Goal: Task Accomplishment & Management: Manage account settings

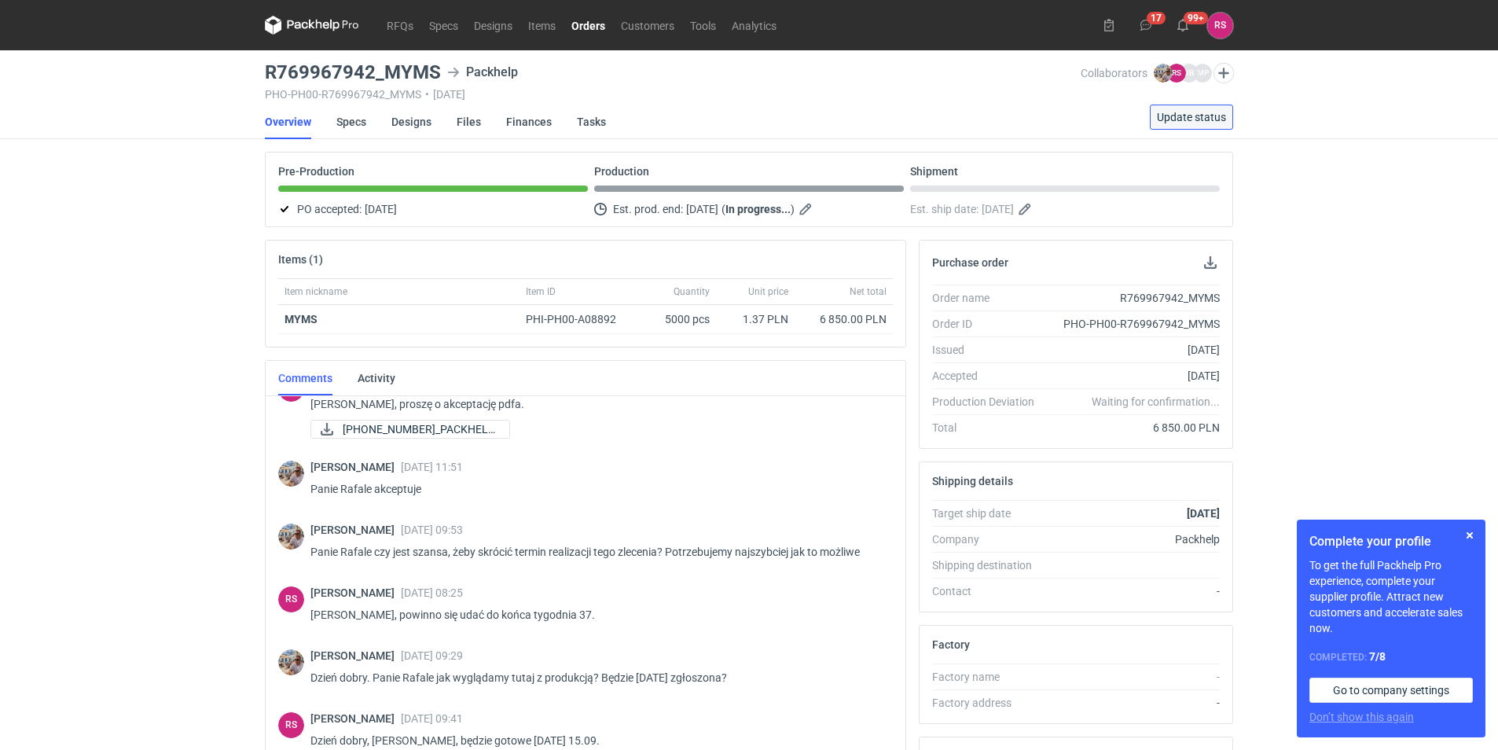
click at [1192, 118] on span "Update status" at bounding box center [1191, 117] width 69 height 11
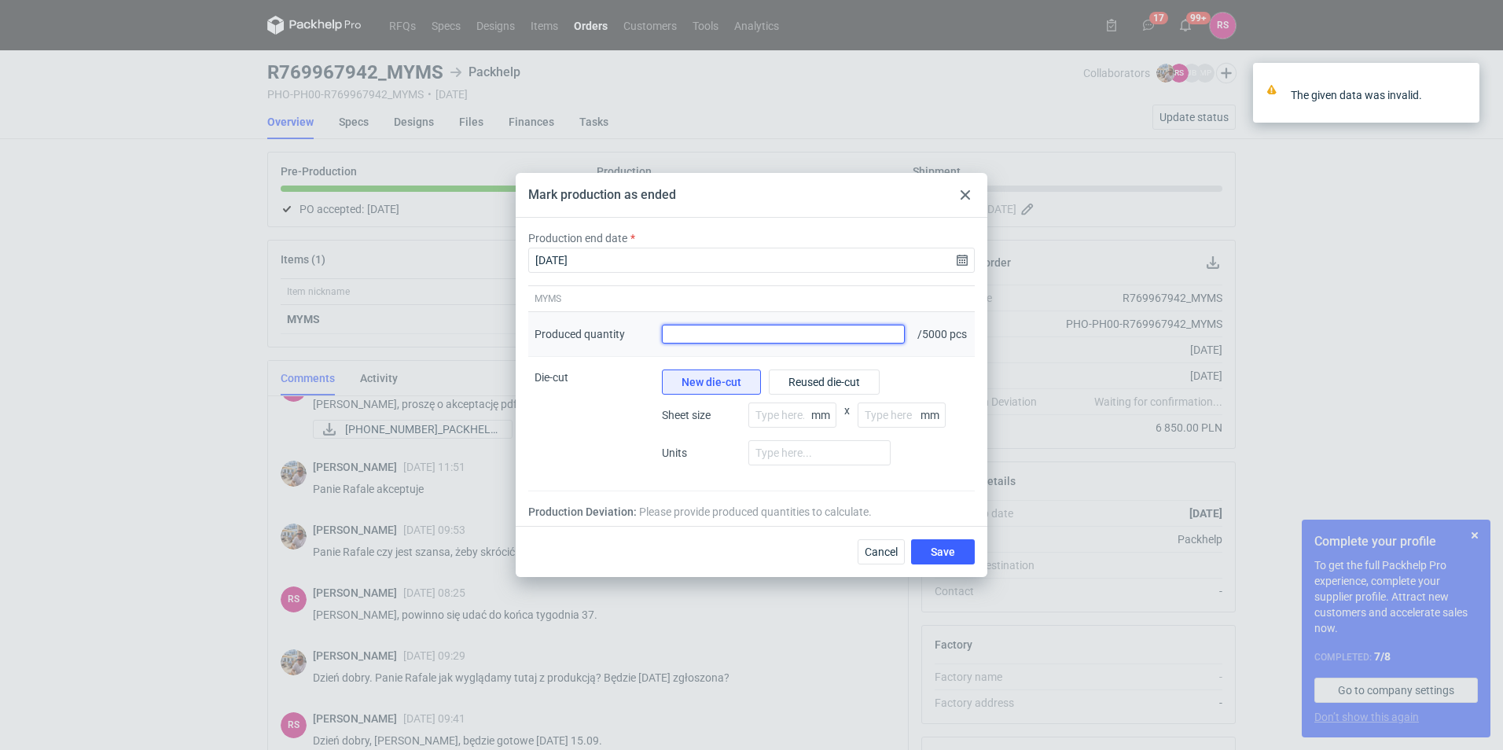
click at [723, 333] on input "Produced quantity" at bounding box center [783, 334] width 243 height 19
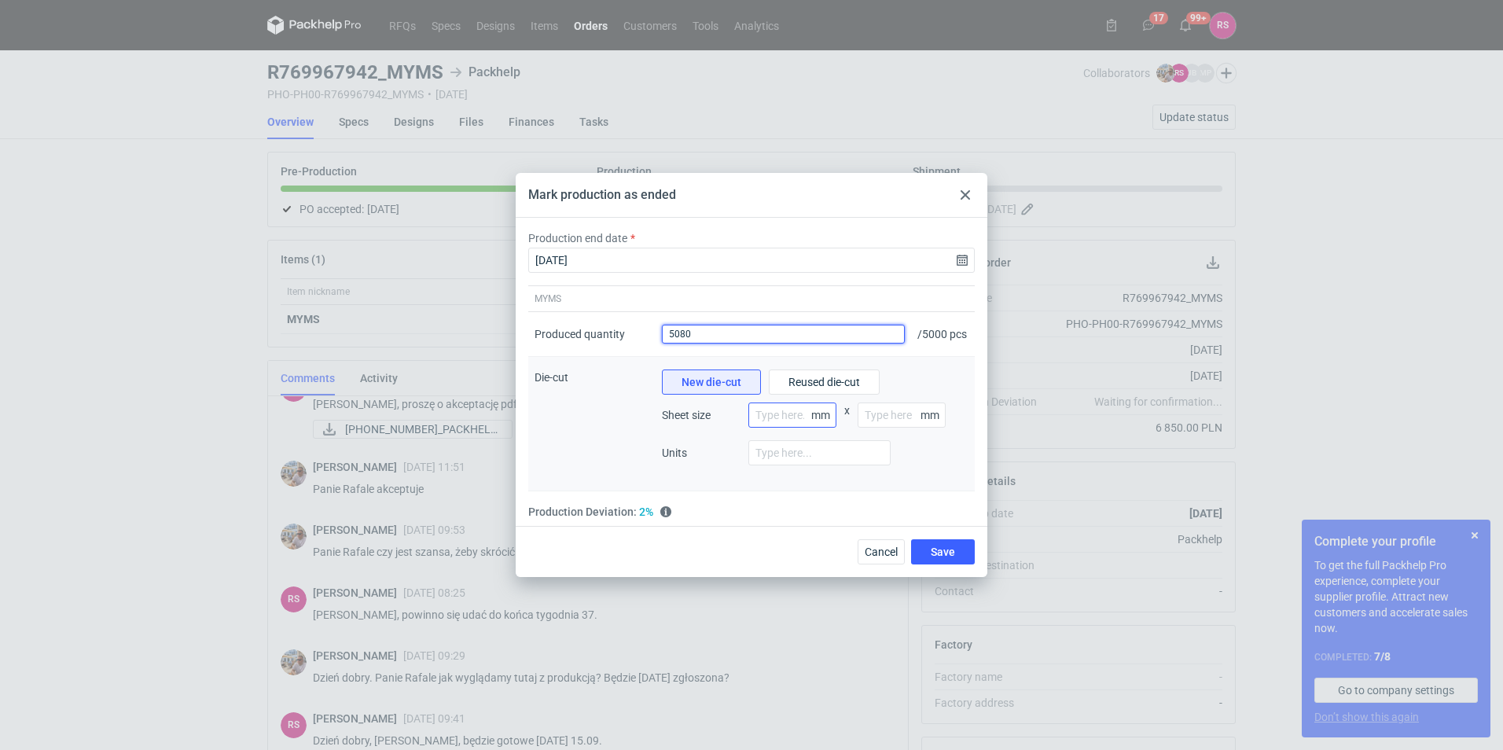
type input "5080"
click at [773, 418] on input "number" at bounding box center [792, 415] width 88 height 25
type input "800"
click at [867, 420] on input "number" at bounding box center [902, 415] width 88 height 25
type input "1200"
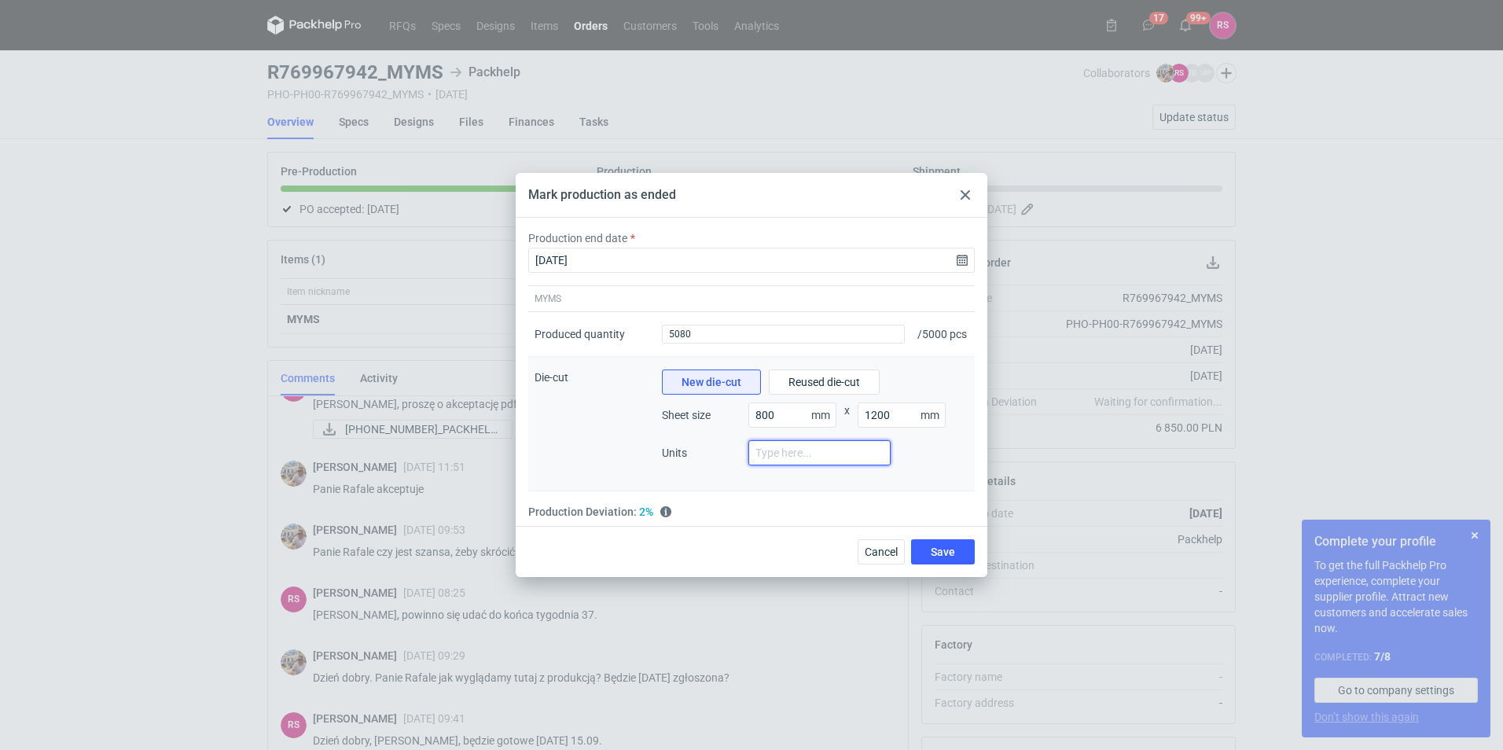
click at [815, 465] on input "number" at bounding box center [819, 452] width 142 height 25
type input "3"
click at [958, 562] on button "Save" at bounding box center [943, 551] width 64 height 25
click at [939, 557] on span "Save" at bounding box center [943, 551] width 24 height 11
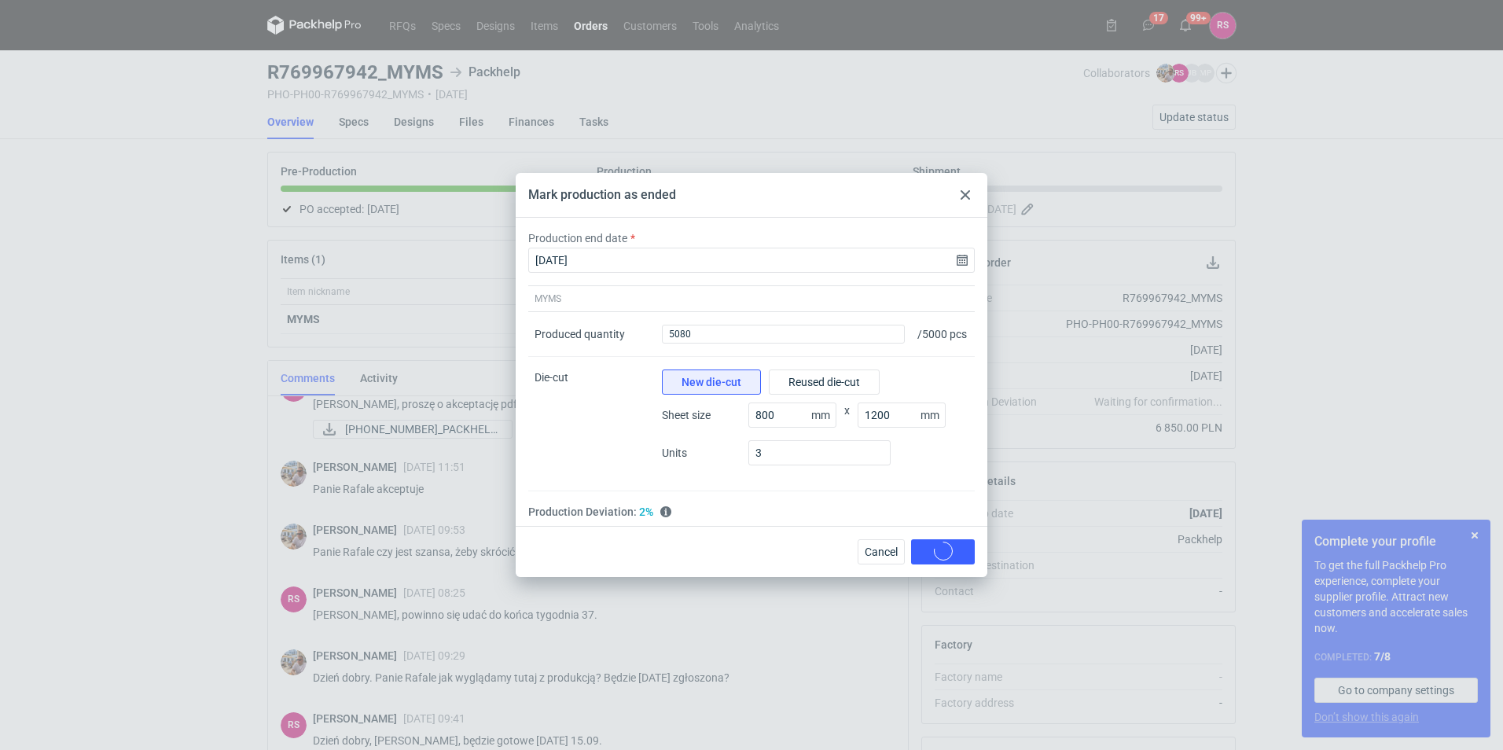
click at [939, 562] on div "Cancel Save" at bounding box center [912, 551] width 123 height 25
click at [939, 557] on span "Save" at bounding box center [943, 551] width 24 height 11
click at [939, 562] on div "Cancel Save" at bounding box center [912, 551] width 123 height 25
click at [939, 557] on span "Save" at bounding box center [943, 551] width 24 height 11
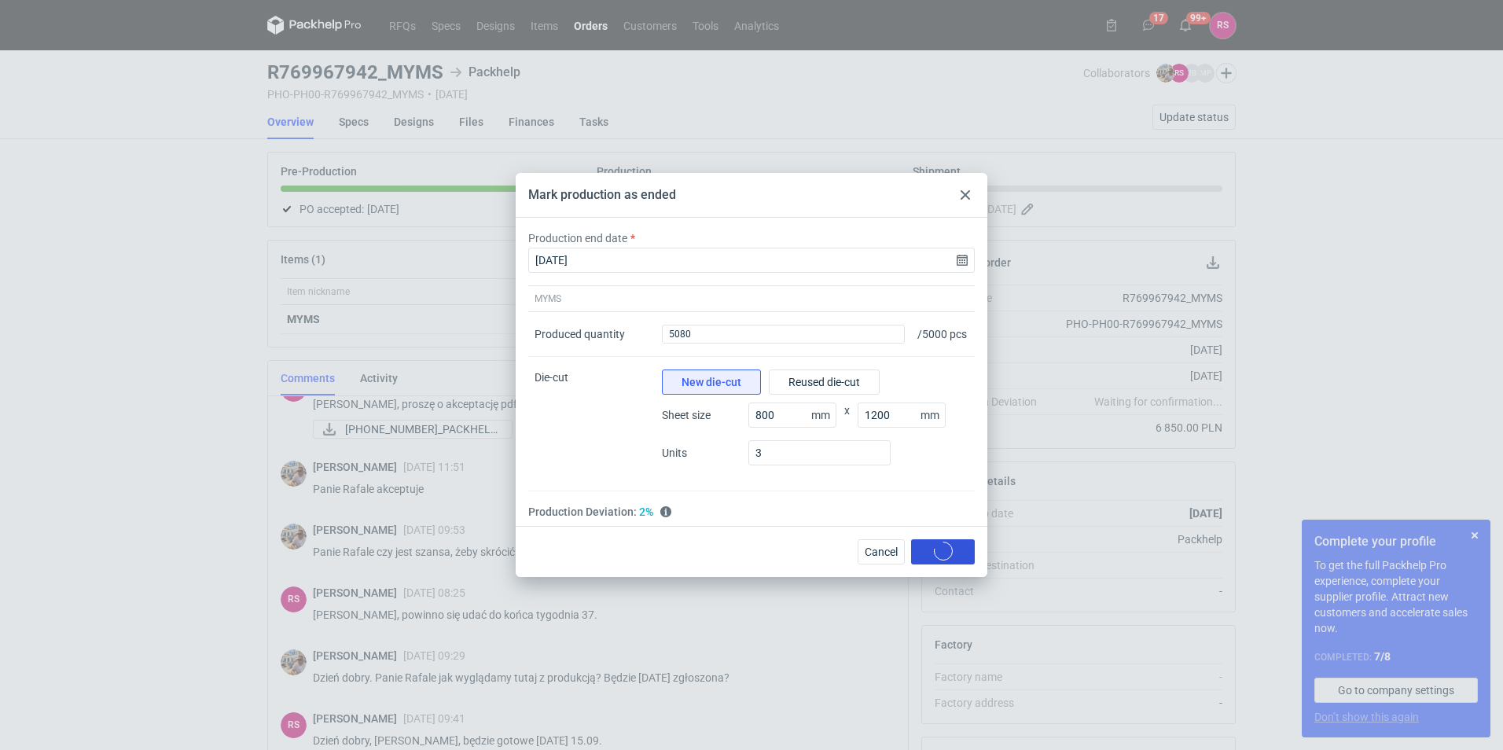
click at [939, 562] on div "Cancel Save" at bounding box center [912, 551] width 123 height 25
click at [939, 557] on span "Save" at bounding box center [943, 551] width 24 height 11
click at [939, 562] on div "Cancel Save" at bounding box center [912, 551] width 123 height 25
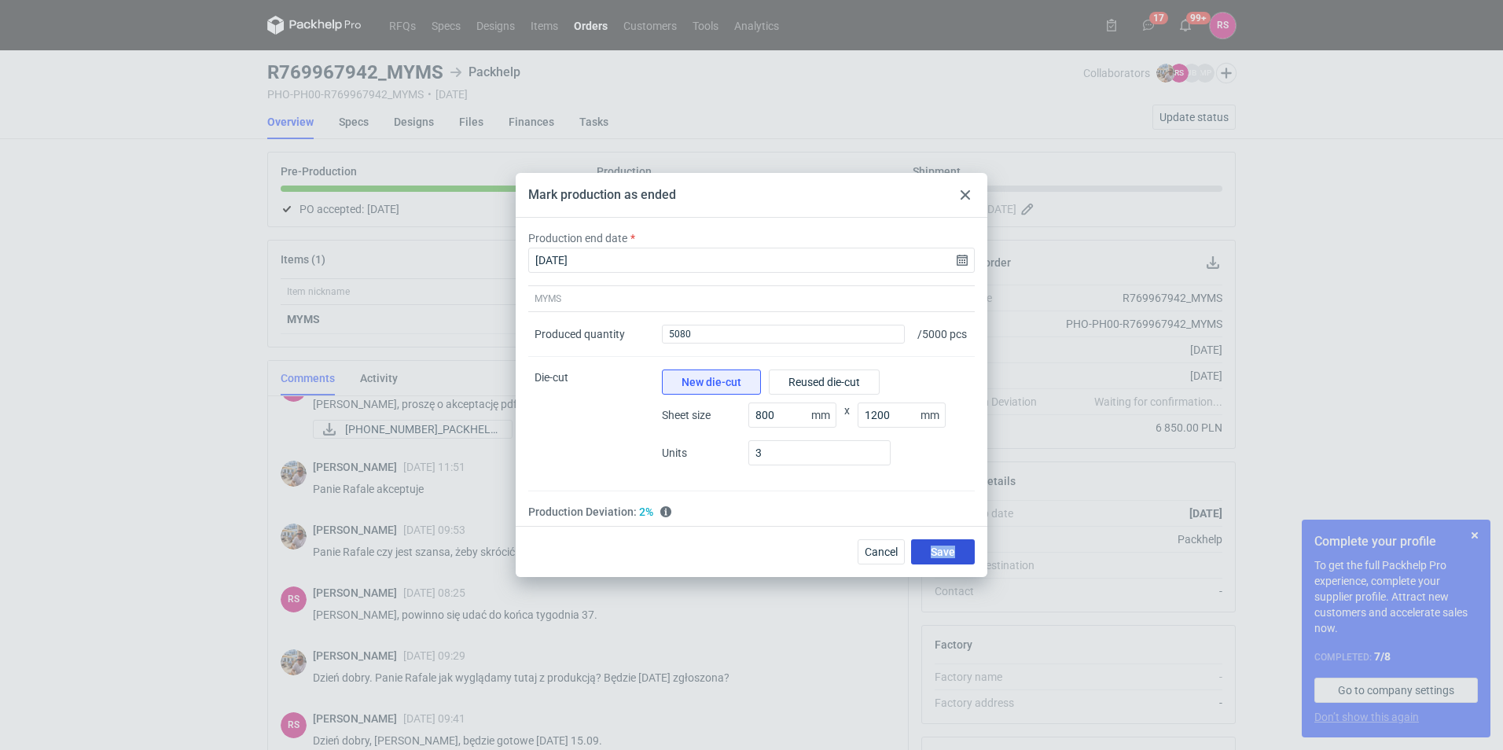
click at [939, 557] on span "Save" at bounding box center [943, 551] width 24 height 11
click at [939, 562] on div "Cancel Save" at bounding box center [912, 551] width 123 height 25
click at [939, 557] on span "Save" at bounding box center [943, 551] width 24 height 11
click at [939, 562] on div "Cancel Save" at bounding box center [912, 551] width 123 height 25
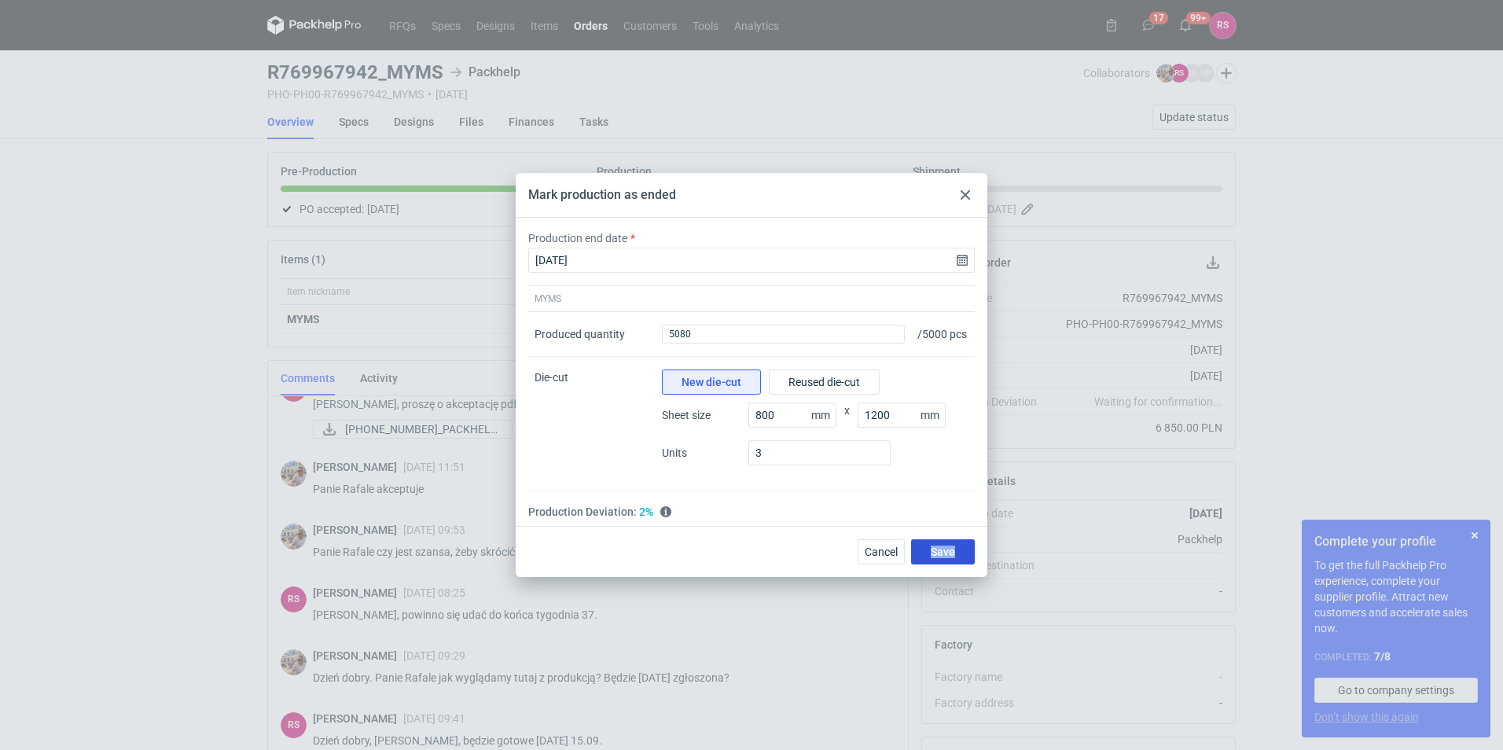
click at [941, 557] on span "Save" at bounding box center [943, 551] width 24 height 11
click at [941, 563] on div "Cancel Save" at bounding box center [912, 551] width 123 height 25
click at [941, 557] on span "Save" at bounding box center [943, 551] width 24 height 11
click at [941, 564] on div "Cancel Save" at bounding box center [912, 551] width 123 height 25
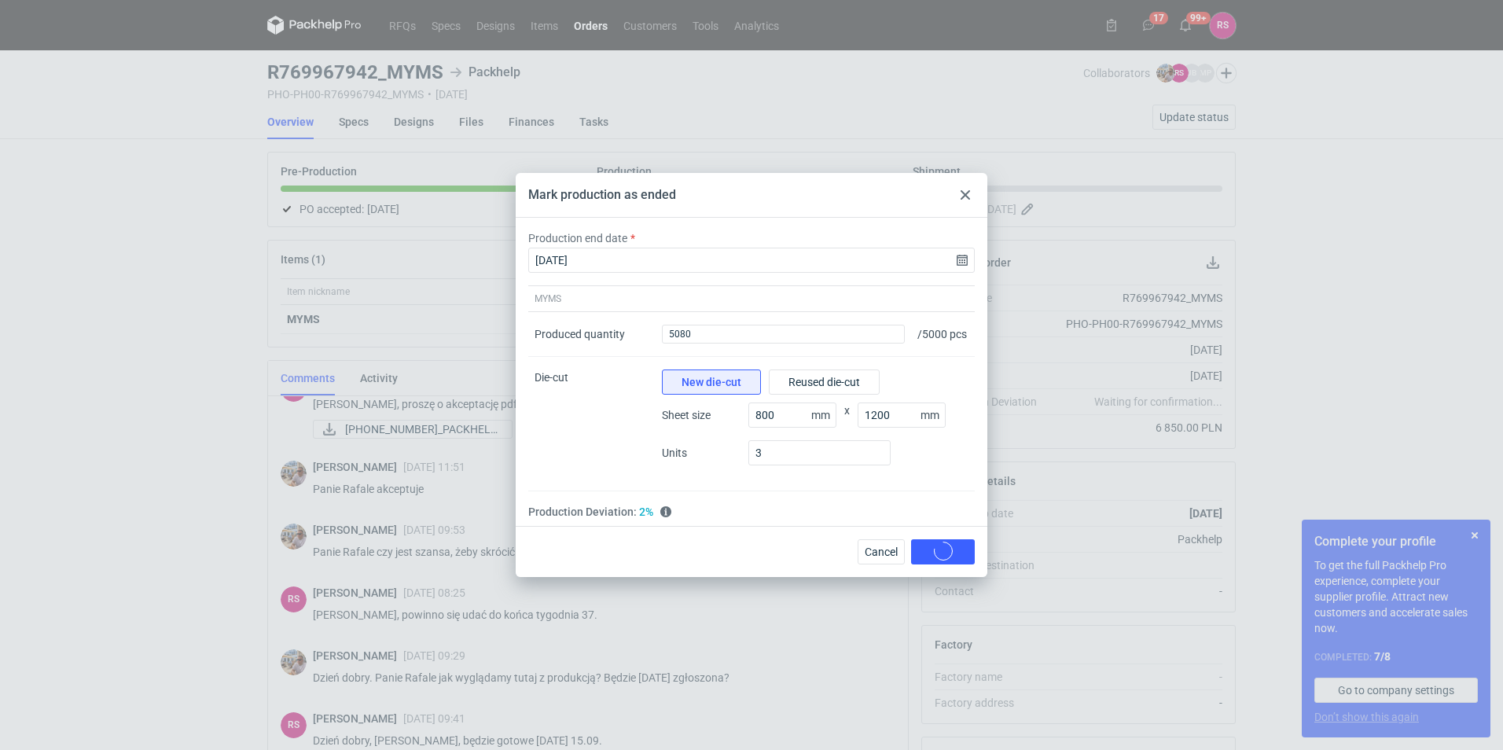
click at [941, 564] on div "Cancel Save" at bounding box center [912, 551] width 123 height 25
click at [941, 557] on span "Save" at bounding box center [943, 551] width 24 height 11
click at [941, 564] on div "Cancel Save" at bounding box center [912, 551] width 123 height 25
click at [964, 252] on input "[DATE]" at bounding box center [751, 260] width 447 height 25
click at [676, 400] on span "14" at bounding box center [676, 402] width 13 height 16
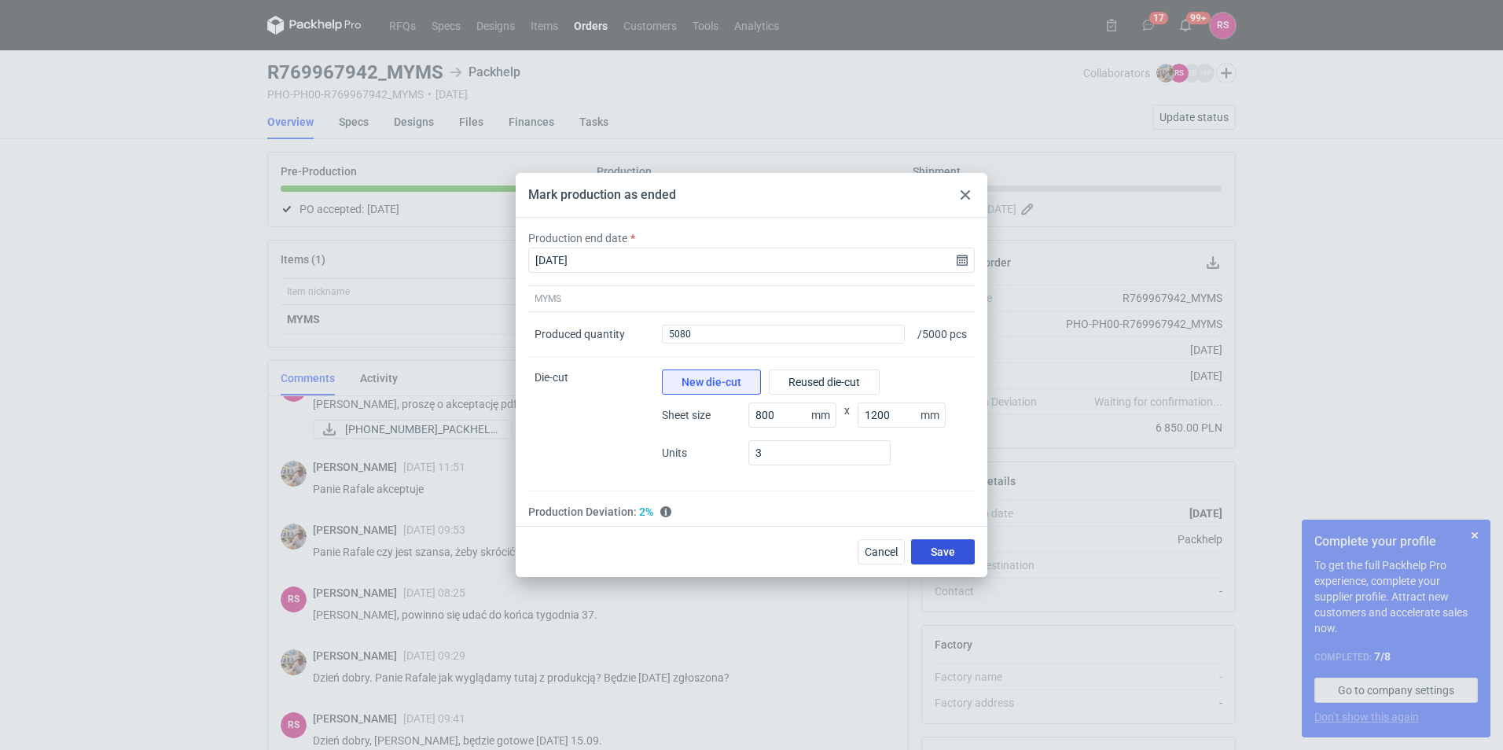
click at [946, 555] on span "Save" at bounding box center [943, 551] width 24 height 11
click at [946, 555] on div "Cancel Save" at bounding box center [912, 551] width 123 height 25
click at [946, 555] on span "Save" at bounding box center [943, 551] width 24 height 11
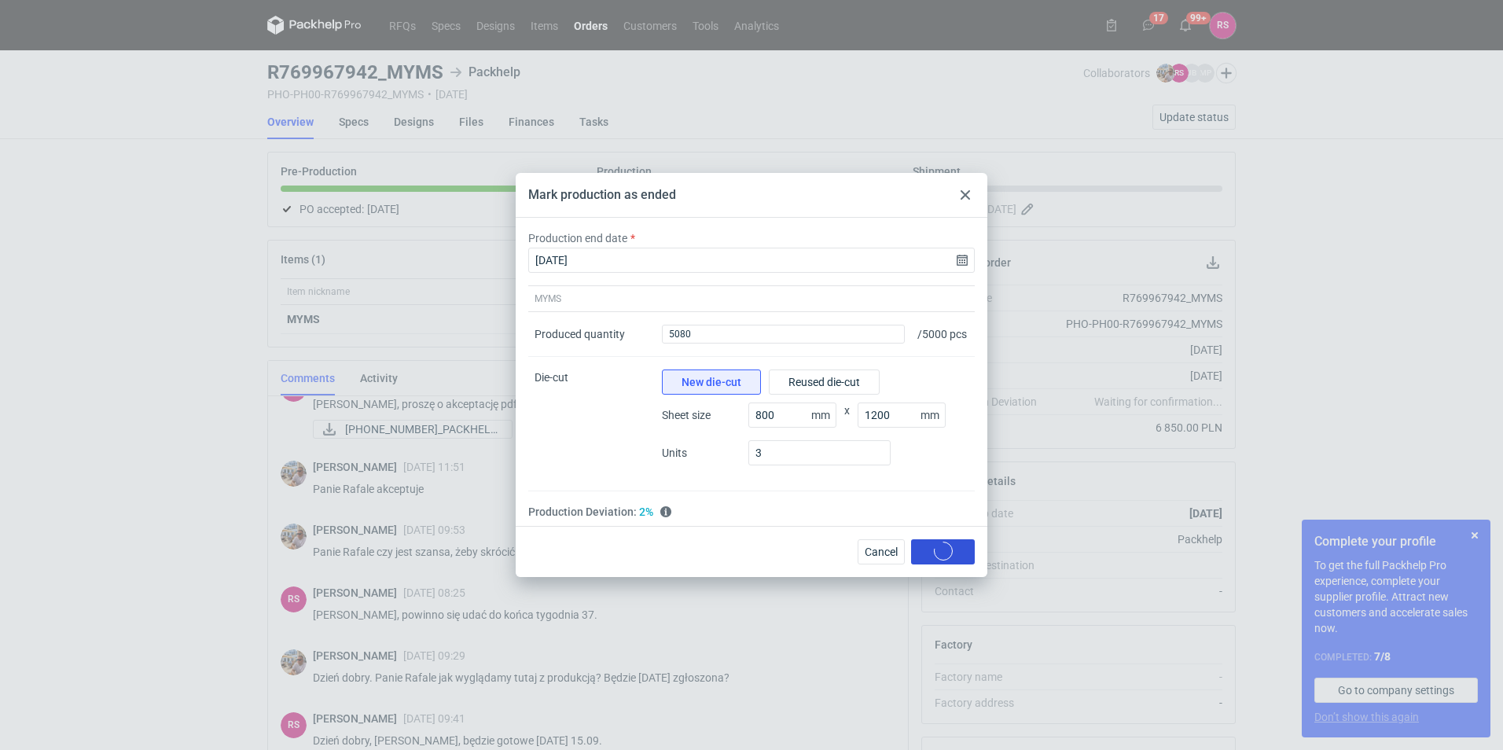
click at [946, 555] on div "Cancel Save" at bounding box center [912, 551] width 123 height 25
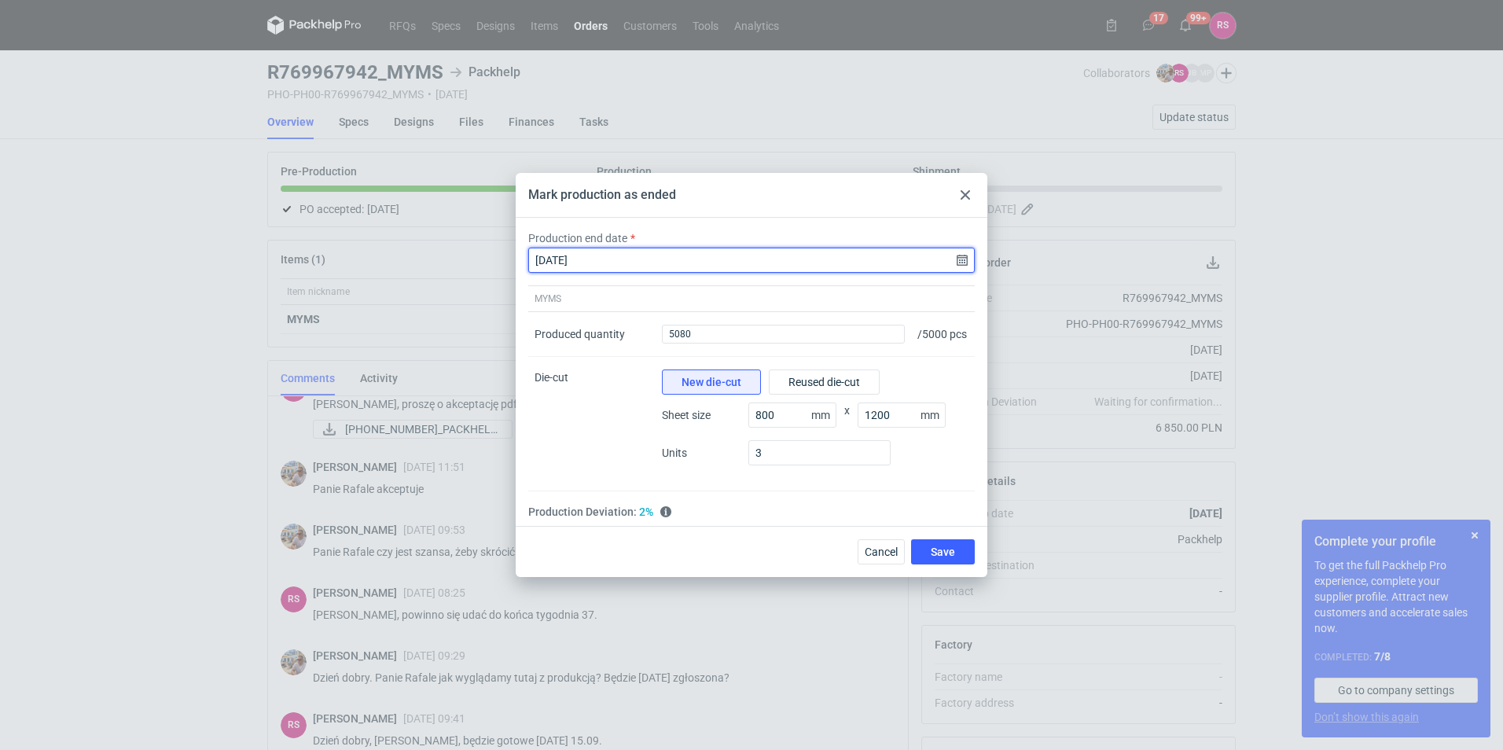
click at [958, 252] on input "[DATE]" at bounding box center [751, 260] width 447 height 25
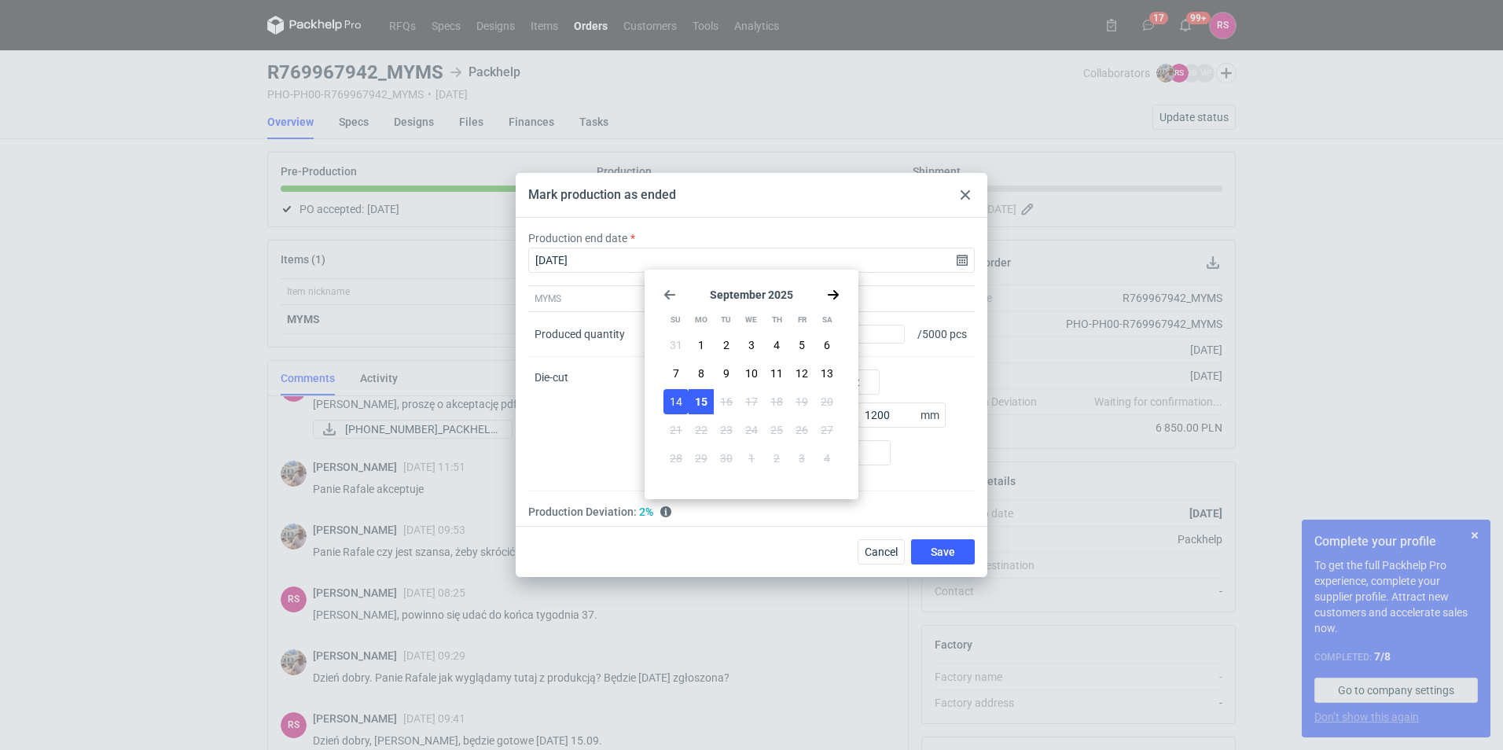
click at [699, 398] on span "15" at bounding box center [701, 402] width 13 height 16
type input "[DATE]"
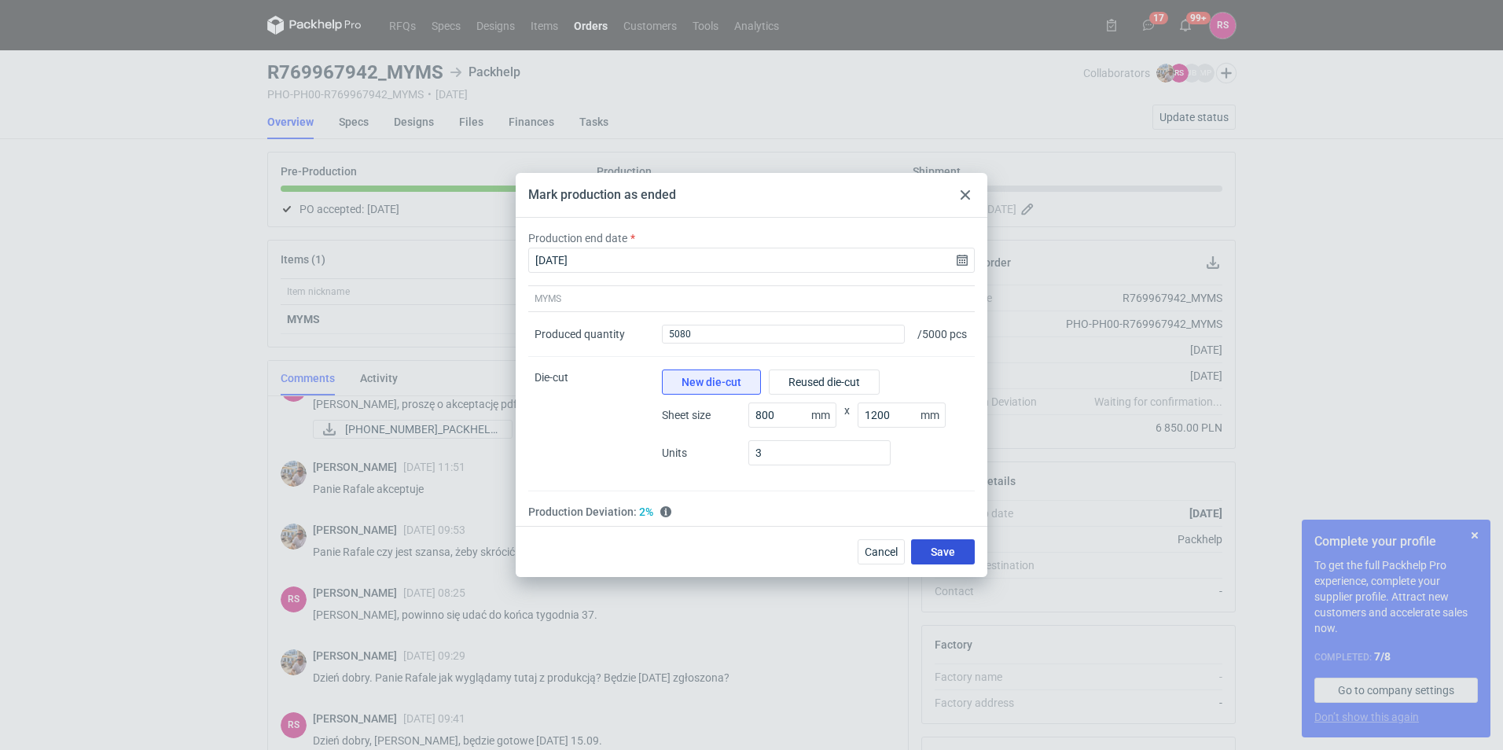
click at [968, 563] on button "Save" at bounding box center [943, 551] width 64 height 25
click at [968, 563] on div "Cancel Save" at bounding box center [912, 551] width 123 height 25
click at [968, 563] on button "Save" at bounding box center [943, 551] width 64 height 25
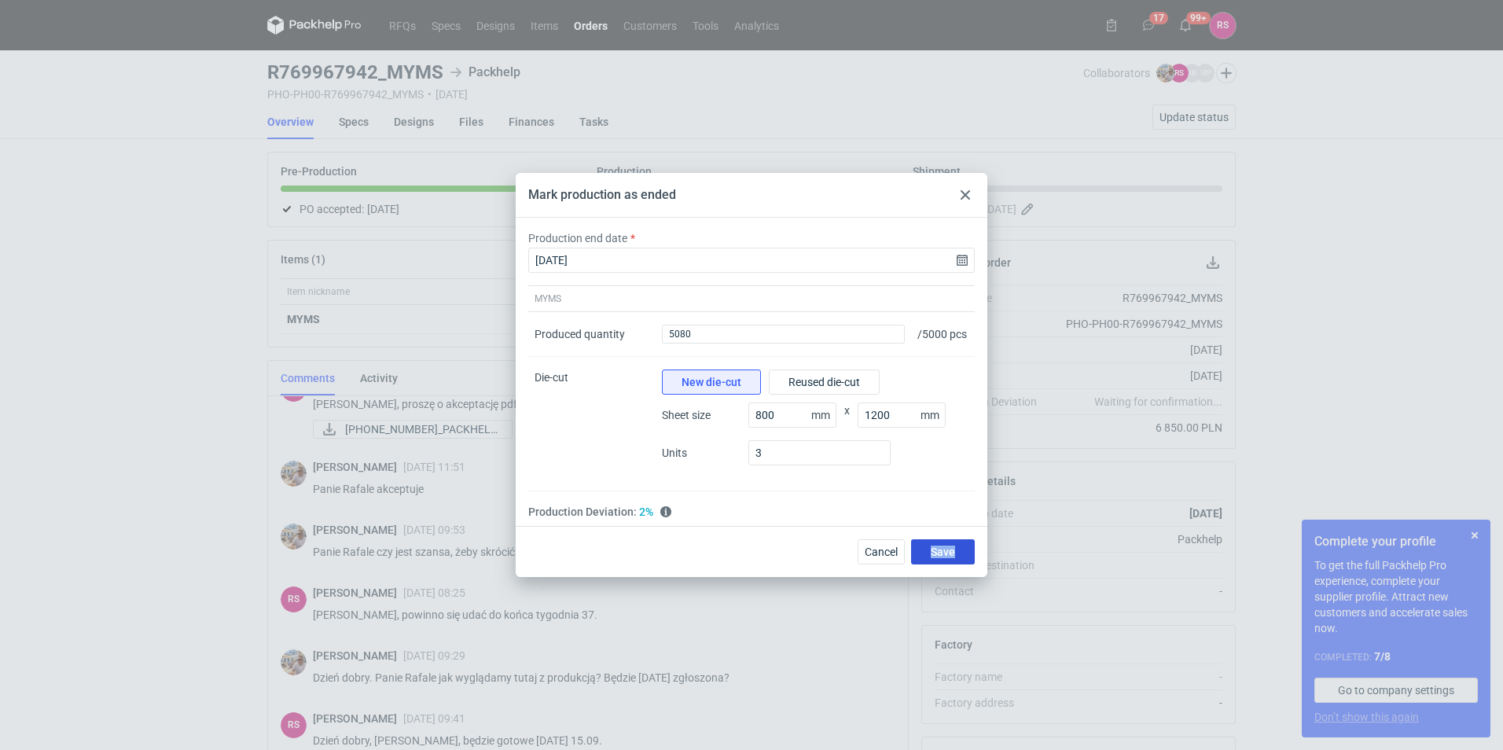
click at [968, 563] on div "Cancel Save" at bounding box center [912, 551] width 123 height 25
click at [968, 563] on button "Save" at bounding box center [943, 551] width 64 height 25
click at [956, 571] on div "Cancel Save" at bounding box center [752, 551] width 472 height 51
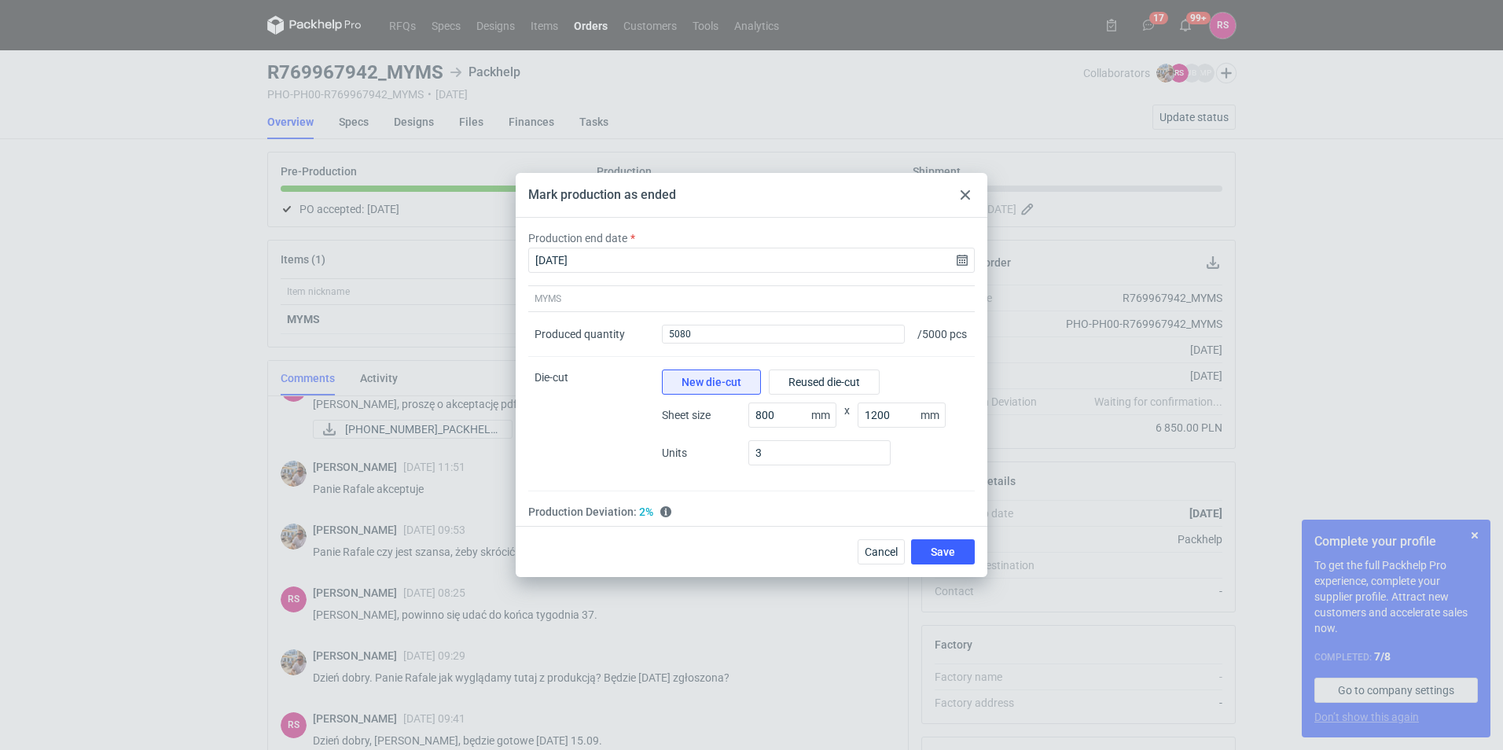
drag, startPoint x: 956, startPoint y: 571, endPoint x: 840, endPoint y: 539, distance: 119.8
click at [840, 539] on div "Cancel Save" at bounding box center [752, 551] width 472 height 51
click at [943, 557] on span "Save" at bounding box center [943, 551] width 24 height 11
click at [965, 186] on div at bounding box center [965, 195] width 19 height 19
